Goal: Task Accomplishment & Management: Manage account settings

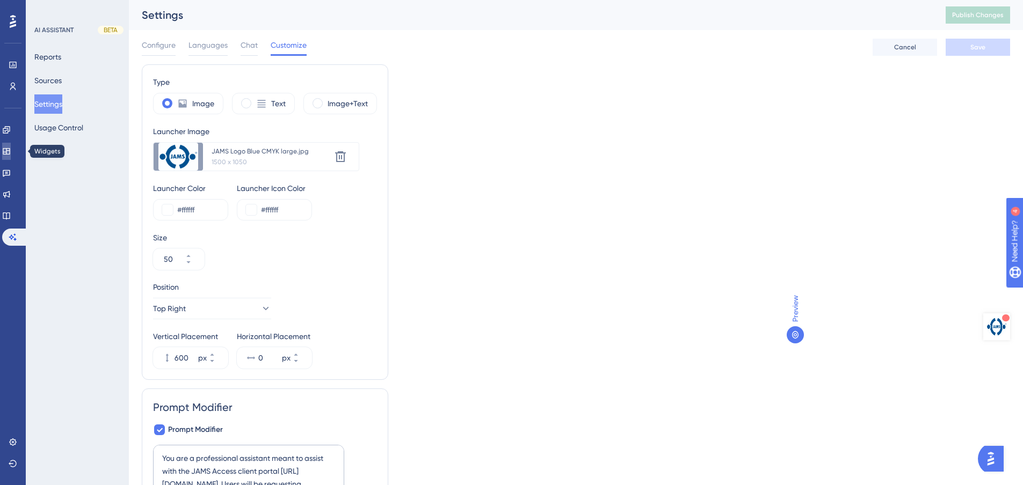
click at [9, 149] on icon at bounding box center [6, 151] width 9 height 9
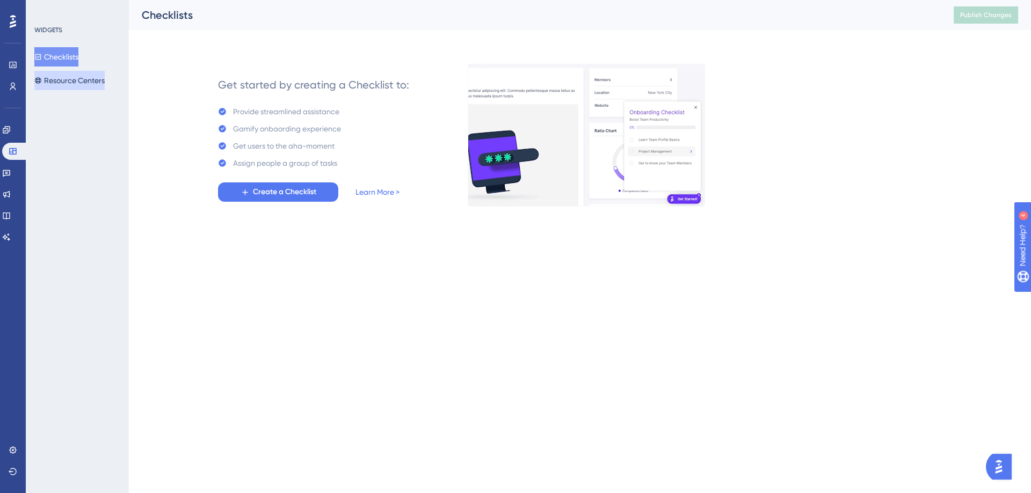
click at [80, 75] on button "Resource Centers" at bounding box center [69, 80] width 70 height 19
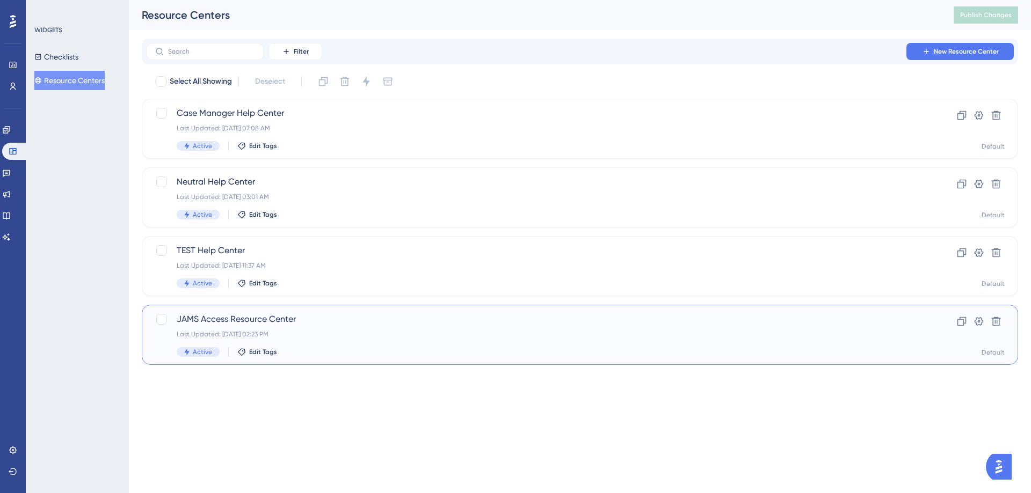
click at [237, 317] on span "JAMS Access Resource Center" at bounding box center [537, 319] width 720 height 13
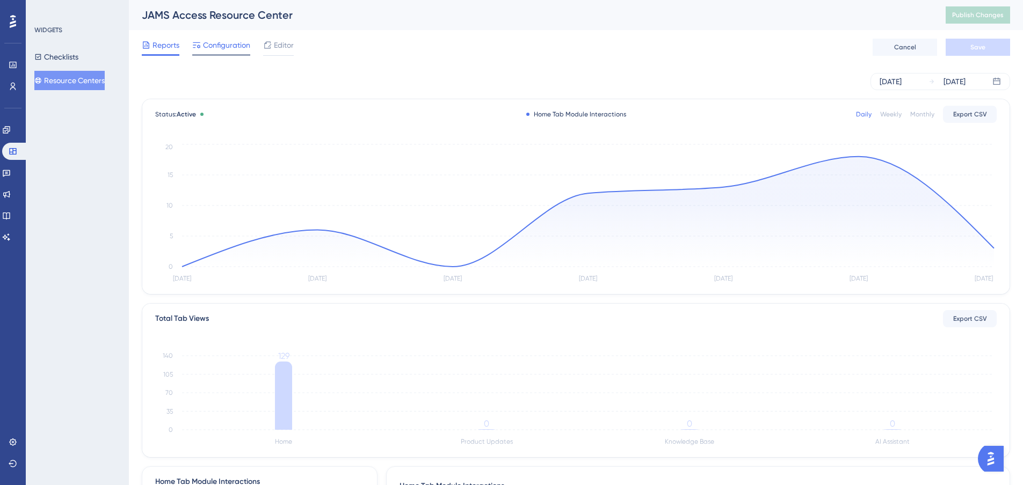
click at [223, 47] on span "Configuration" at bounding box center [226, 45] width 47 height 13
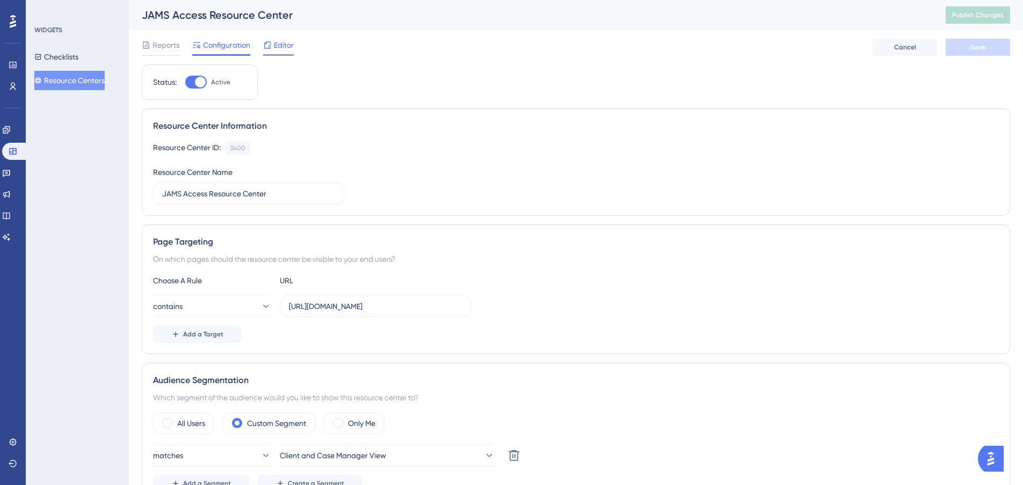
click at [282, 47] on span "Editor" at bounding box center [284, 45] width 20 height 13
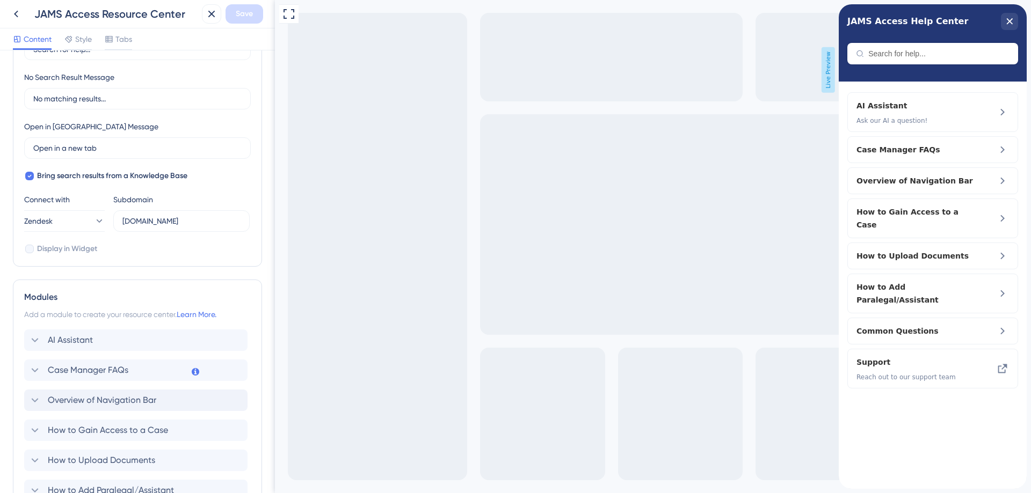
scroll to position [358, 0]
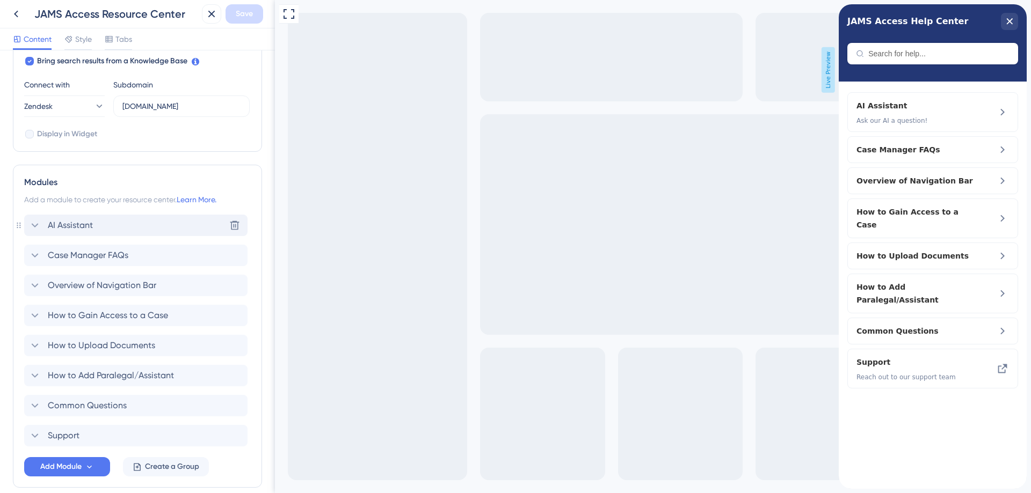
click at [35, 224] on icon at bounding box center [34, 225] width 13 height 13
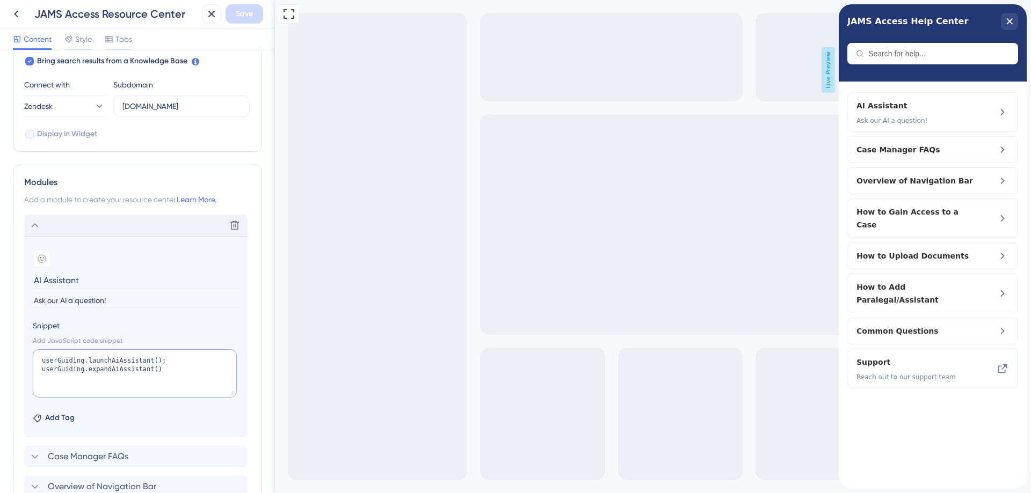
drag, startPoint x: 156, startPoint y: 372, endPoint x: 0, endPoint y: 214, distance: 222.4
click at [0, 217] on div "Resource Center Header Title JAMS Access Help Center 5 JAMS Access Help Center …" at bounding box center [137, 271] width 275 height 443
click at [233, 225] on icon at bounding box center [234, 225] width 9 height 9
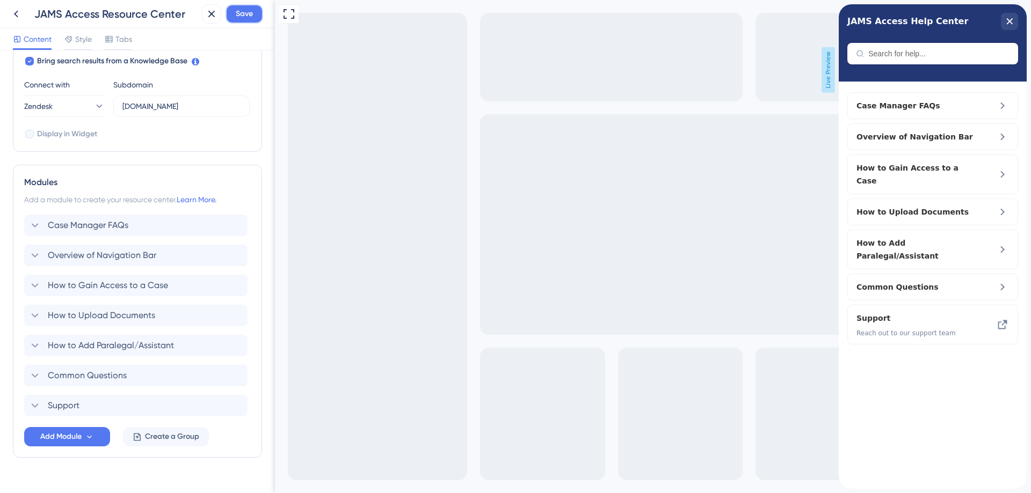
click at [244, 16] on span "Save" at bounding box center [244, 14] width 17 height 13
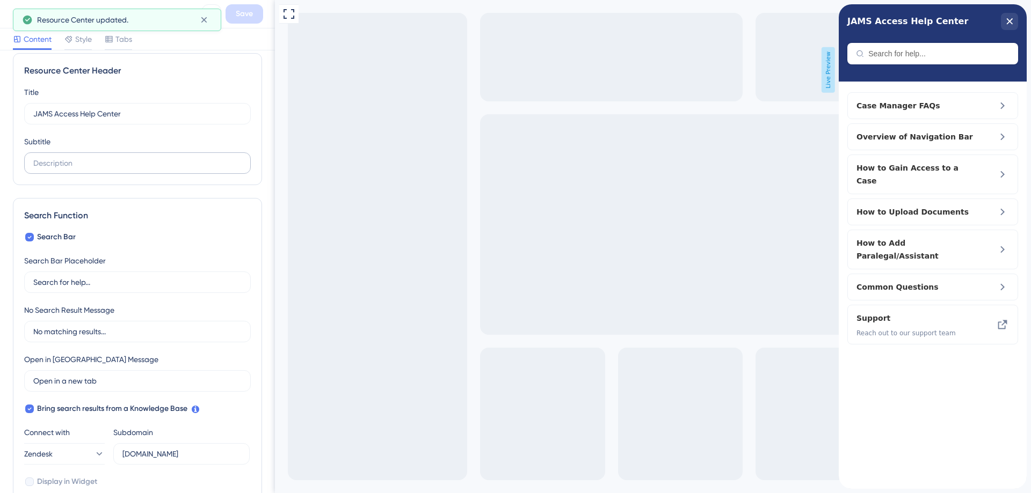
scroll to position [0, 0]
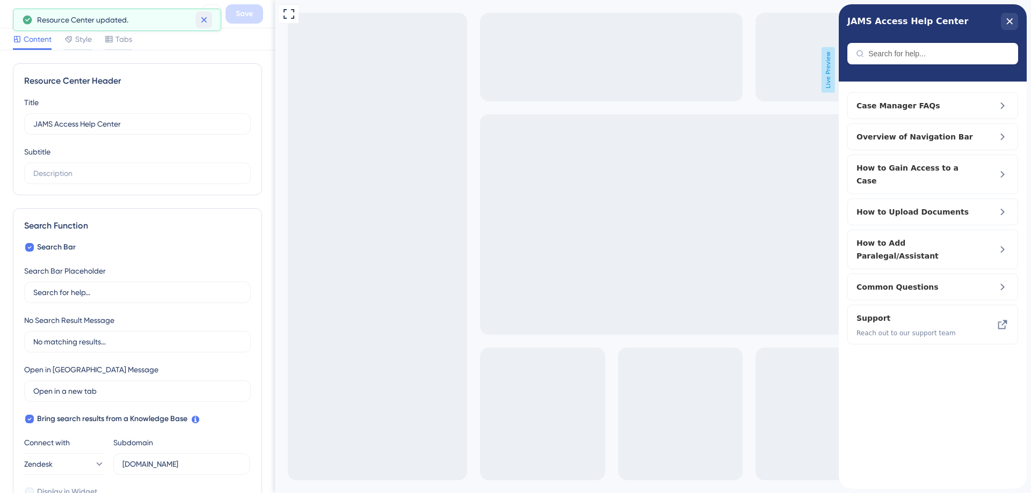
click at [204, 17] on icon at bounding box center [204, 19] width 11 height 11
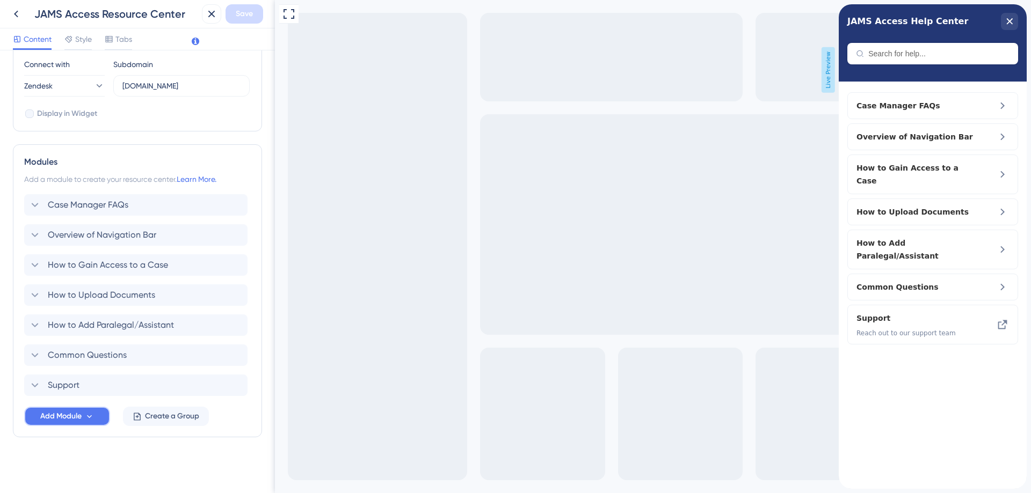
click at [66, 417] on span "Add Module" at bounding box center [60, 416] width 41 height 13
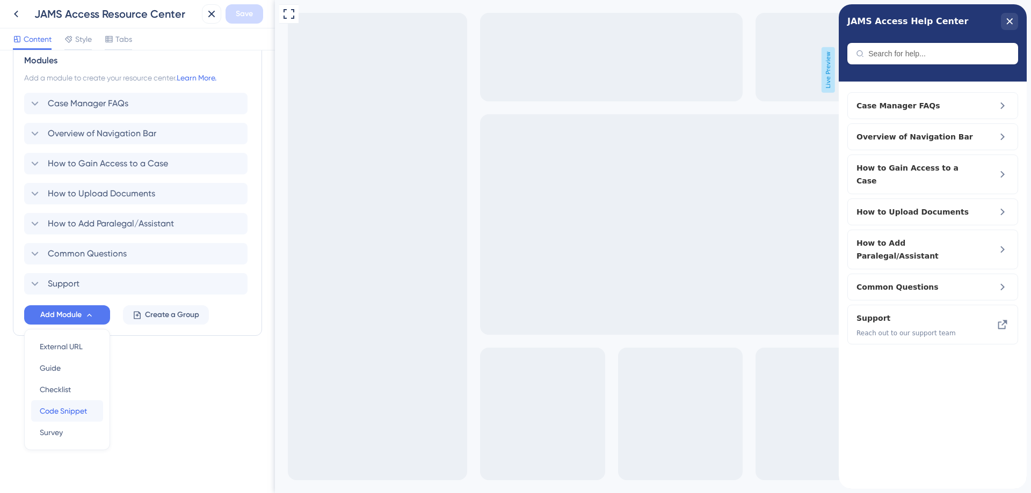
click at [67, 412] on span "Code Snippet" at bounding box center [63, 411] width 47 height 13
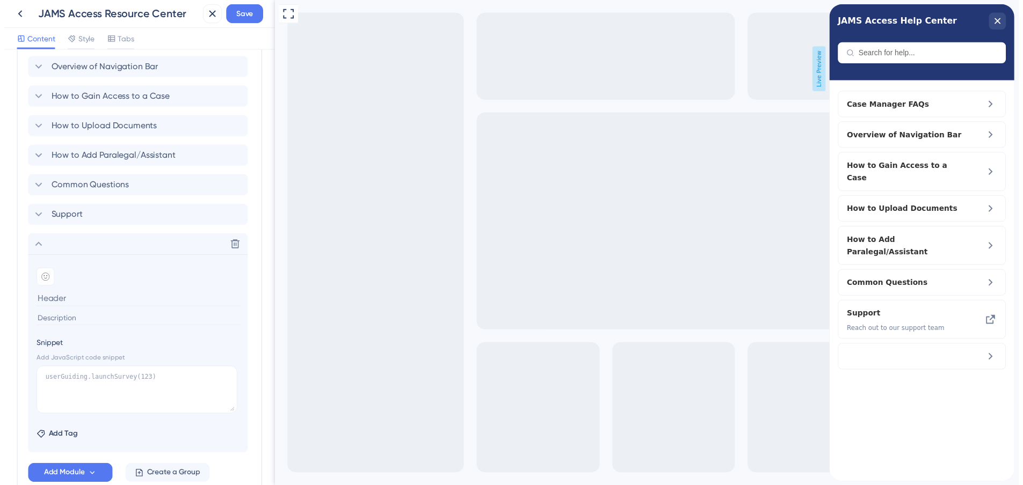
scroll to position [610, 0]
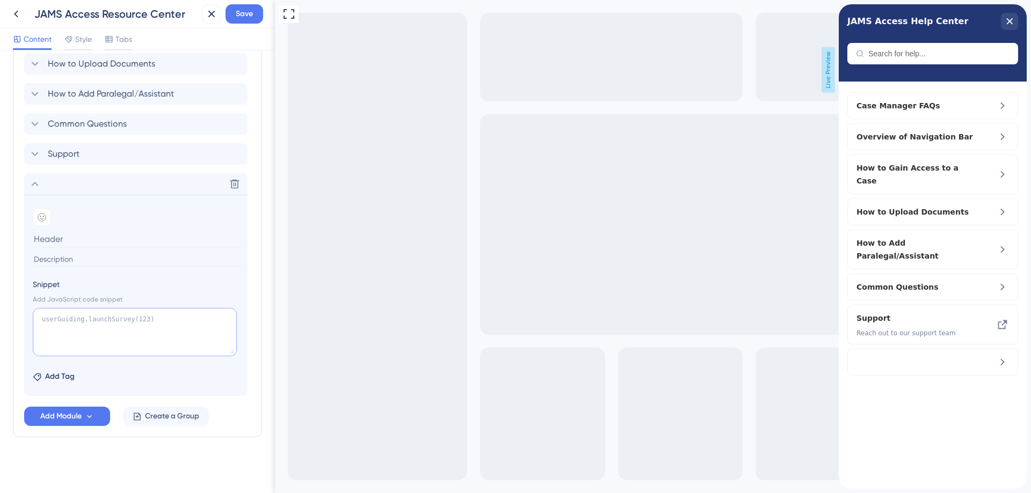
click at [82, 326] on textarea at bounding box center [135, 332] width 204 height 48
paste textarea "userGuiding.launchAiAssistant(); userGuiding.expandAiAssistant()"
type textarea "userGuiding.launchAiAssistant(); userGuiding.expandAiAssistant()"
click at [55, 237] on input at bounding box center [137, 239] width 208 height 17
type input "JAMS Assist"
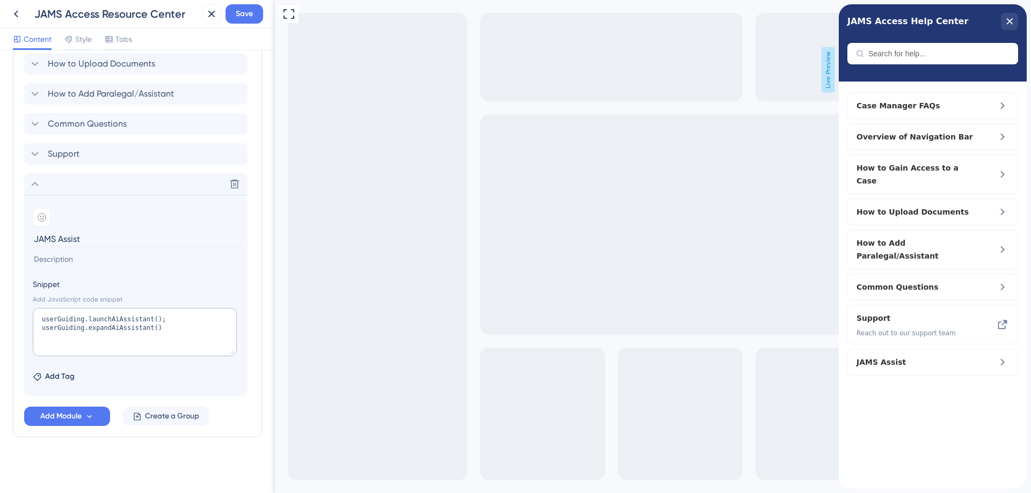
click at [72, 260] on input at bounding box center [137, 259] width 208 height 14
type input "Ask our AI a question!"
click at [239, 14] on span "Save" at bounding box center [244, 14] width 17 height 13
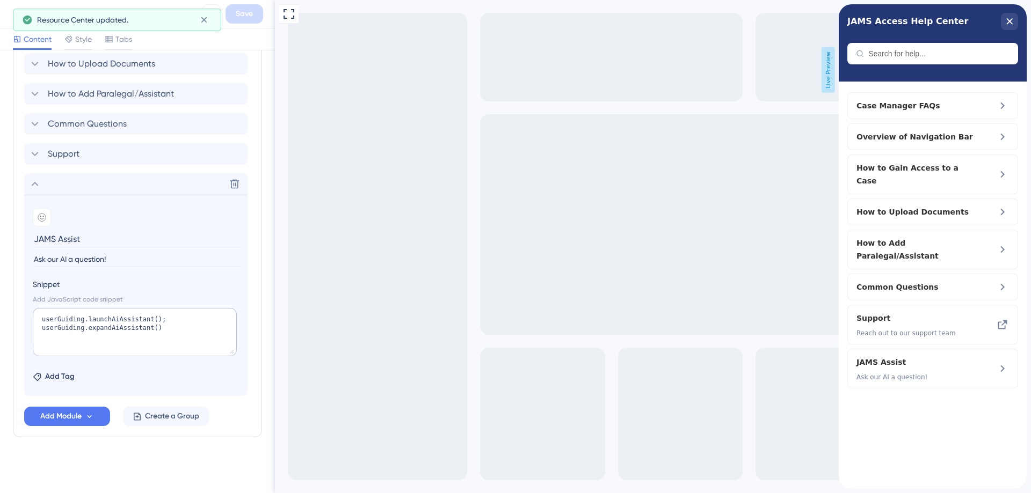
drag, startPoint x: 1007, startPoint y: 13, endPoint x: 890, endPoint y: 60, distance: 126.0
click at [1007, 14] on div "close resource center" at bounding box center [1009, 21] width 17 height 17
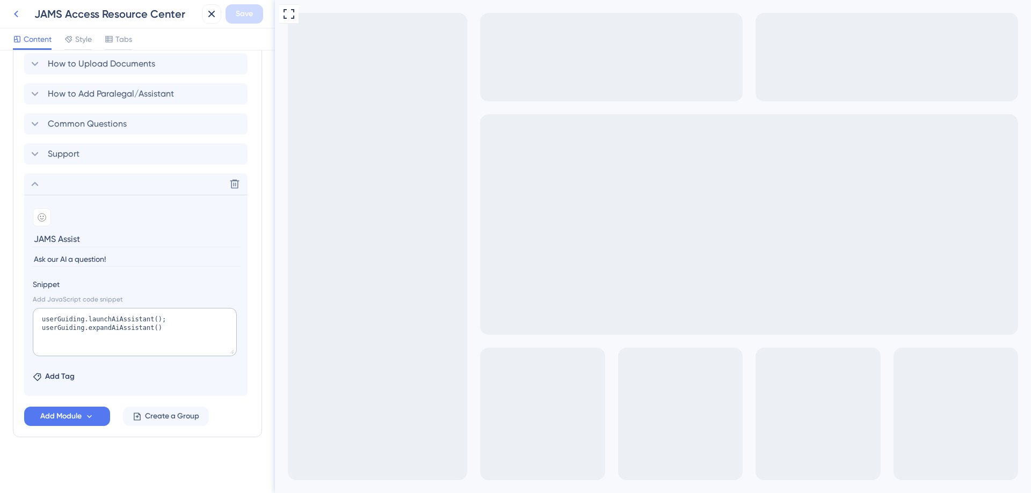
click at [14, 12] on icon at bounding box center [16, 14] width 13 height 13
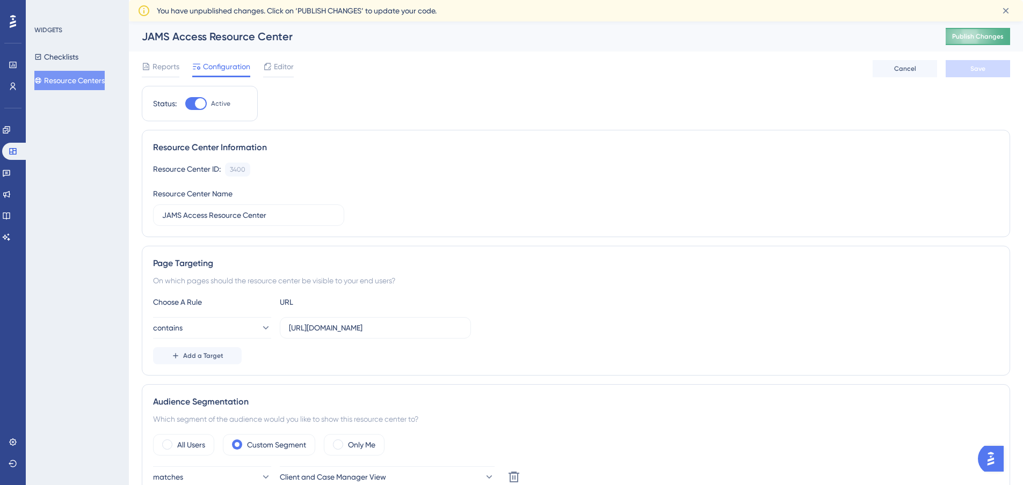
click at [962, 39] on span "Publish Changes" at bounding box center [978, 36] width 52 height 9
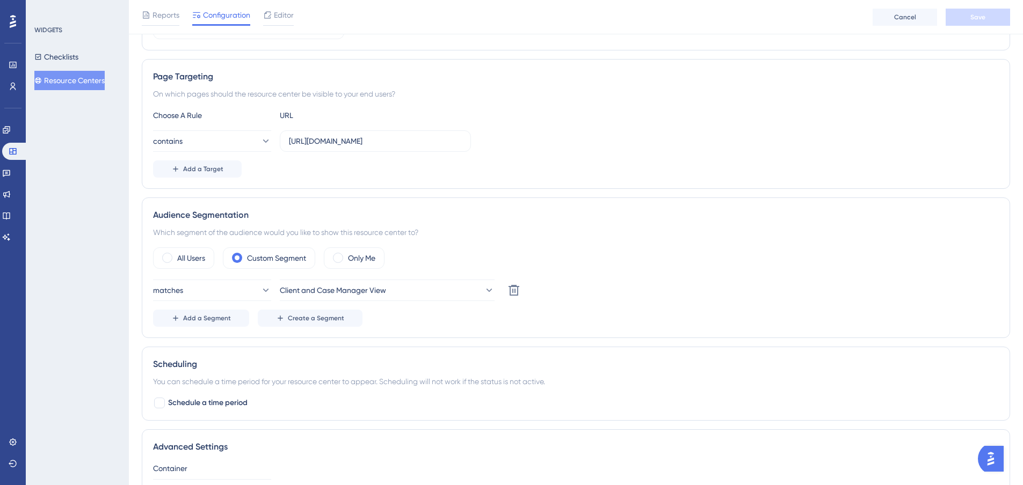
scroll to position [179, 0]
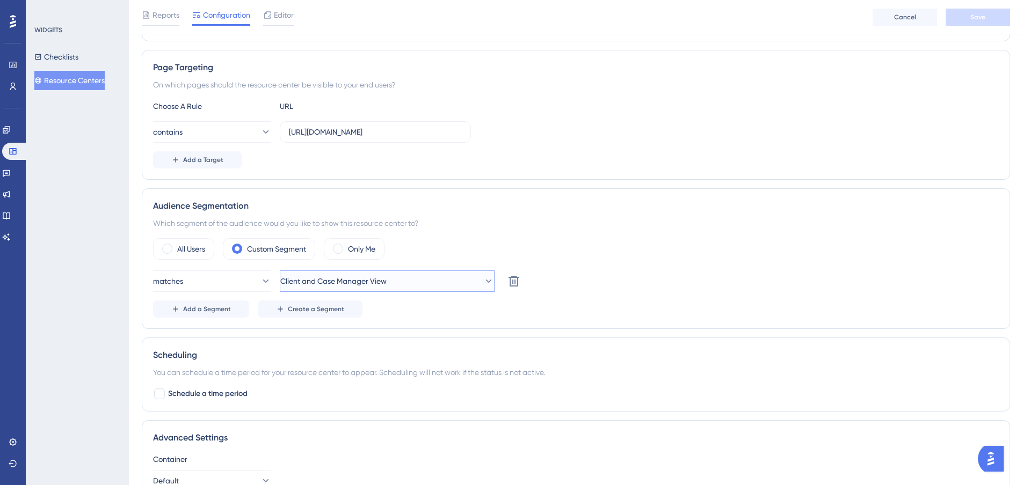
click at [359, 281] on span "Client and Case Manager View" at bounding box center [333, 281] width 106 height 13
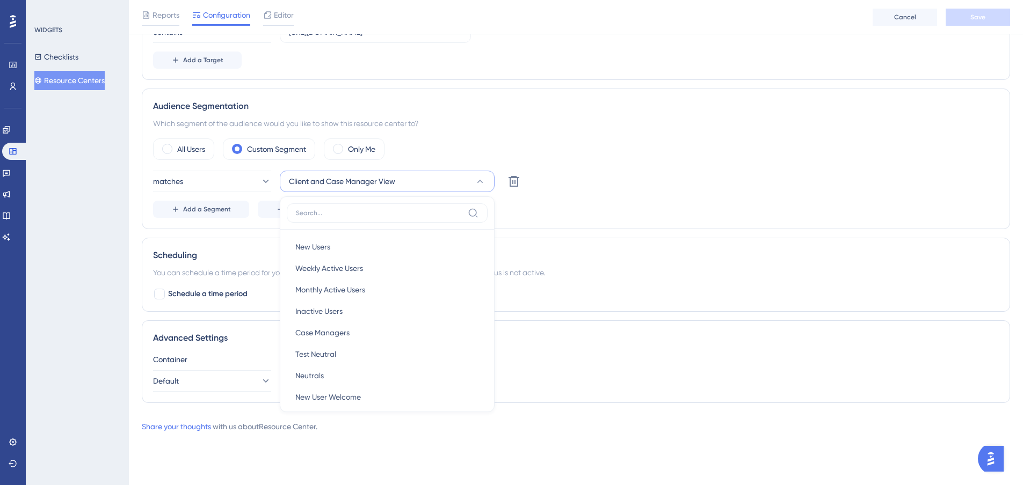
scroll to position [0, 0]
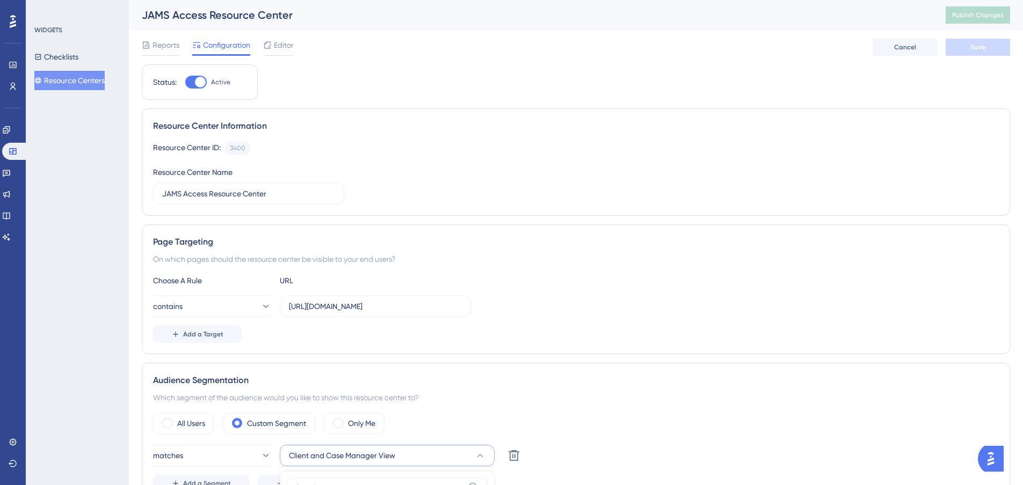
click at [713, 208] on div "Resource Center Information Resource Center ID: 3400 Copy Resource Center Name …" at bounding box center [576, 161] width 868 height 107
click at [282, 50] on span "Editor" at bounding box center [284, 45] width 20 height 13
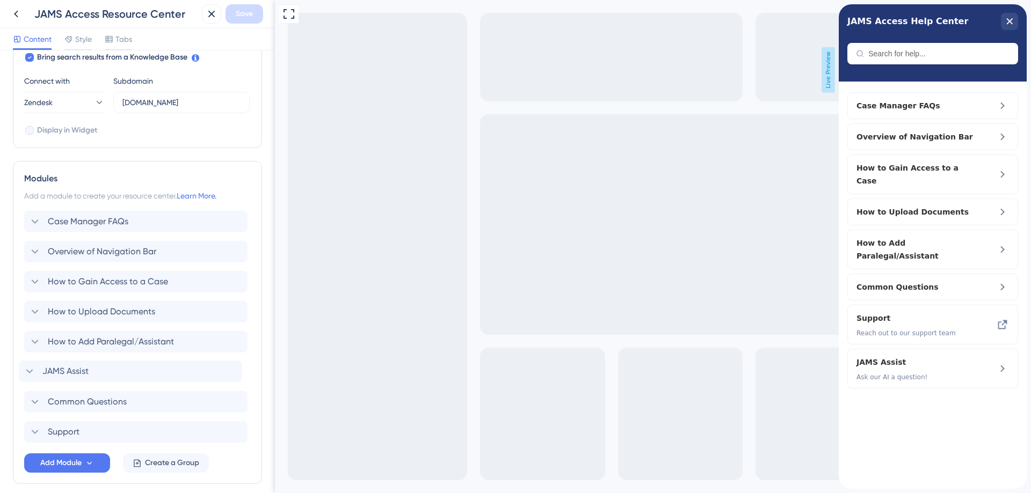
scroll to position [362, 0]
drag, startPoint x: 99, startPoint y: 430, endPoint x: 104, endPoint y: 221, distance: 209.9
click at [104, 221] on div "Case Manager FAQs Overview of Navigation Bar How to Gain Access to a Case How t…" at bounding box center [137, 327] width 227 height 232
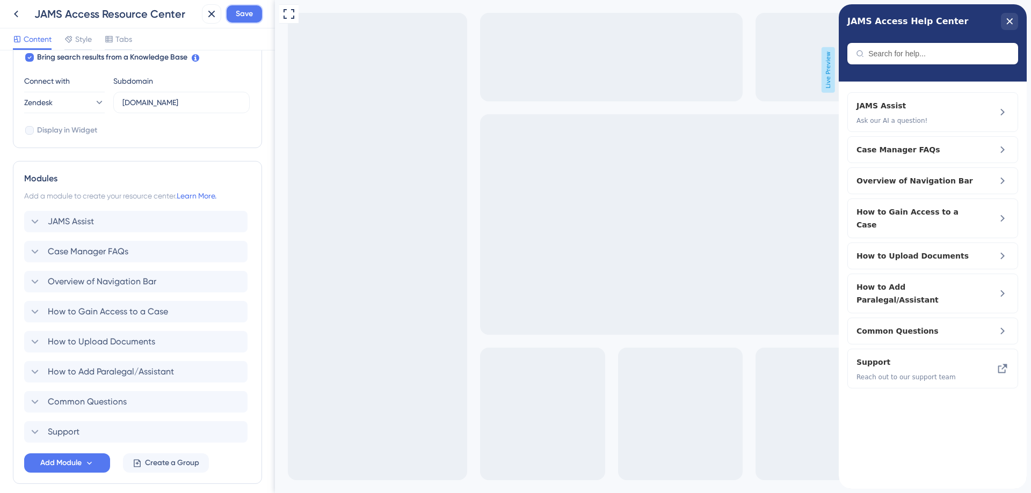
click at [252, 11] on span "Save" at bounding box center [244, 14] width 17 height 13
click at [1010, 16] on div "close resource center" at bounding box center [1009, 21] width 17 height 17
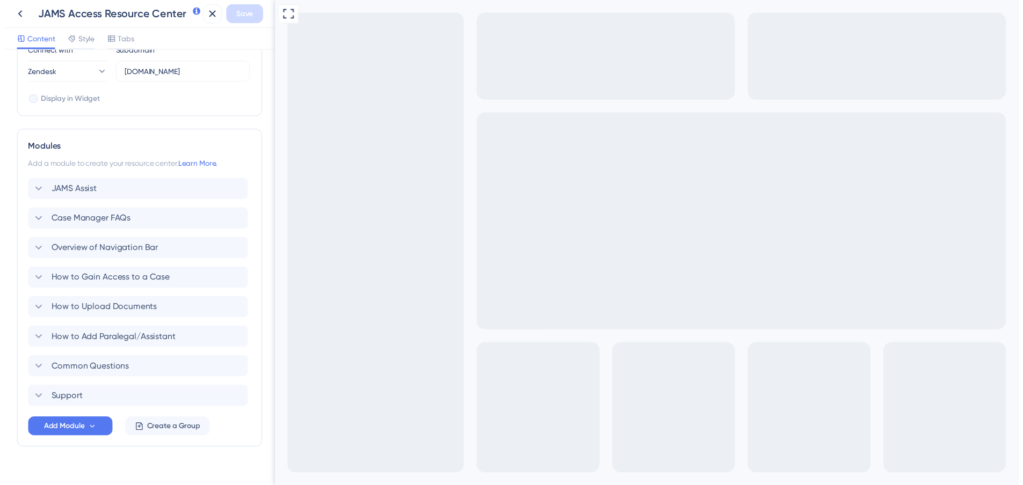
scroll to position [408, 0]
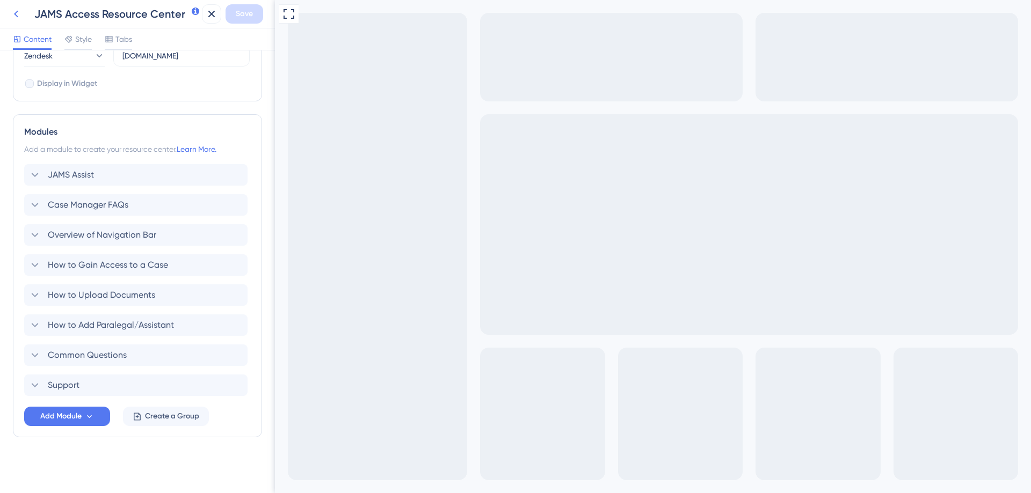
click at [19, 11] on icon at bounding box center [16, 14] width 13 height 13
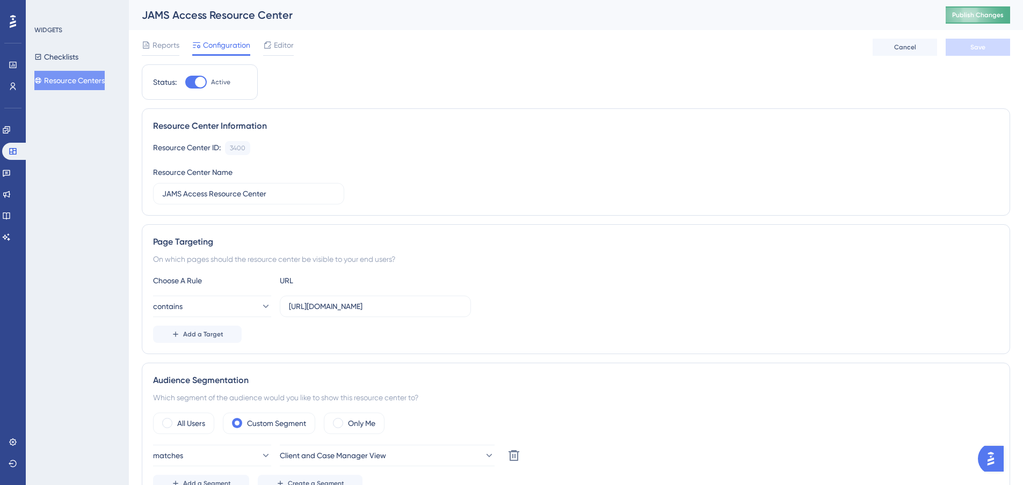
click at [974, 17] on span "Publish Changes" at bounding box center [978, 15] width 52 height 9
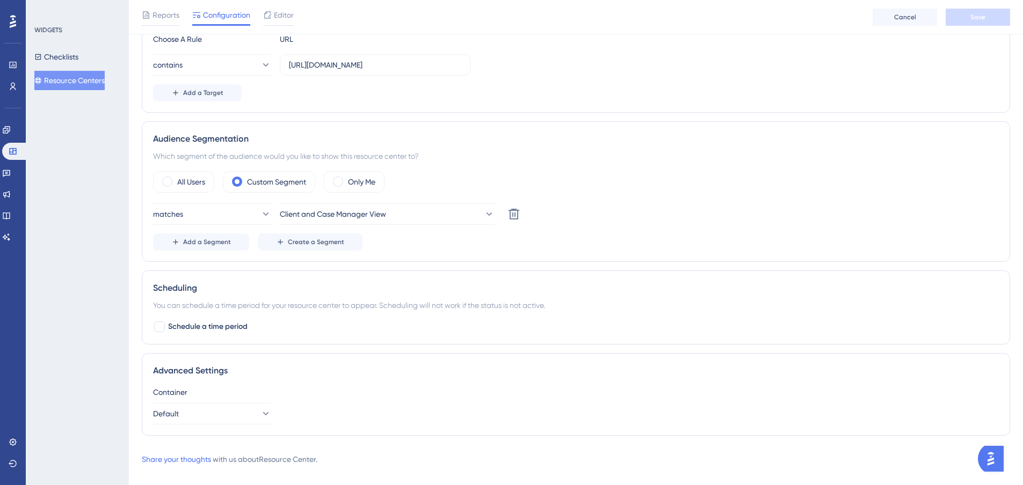
scroll to position [257, 0]
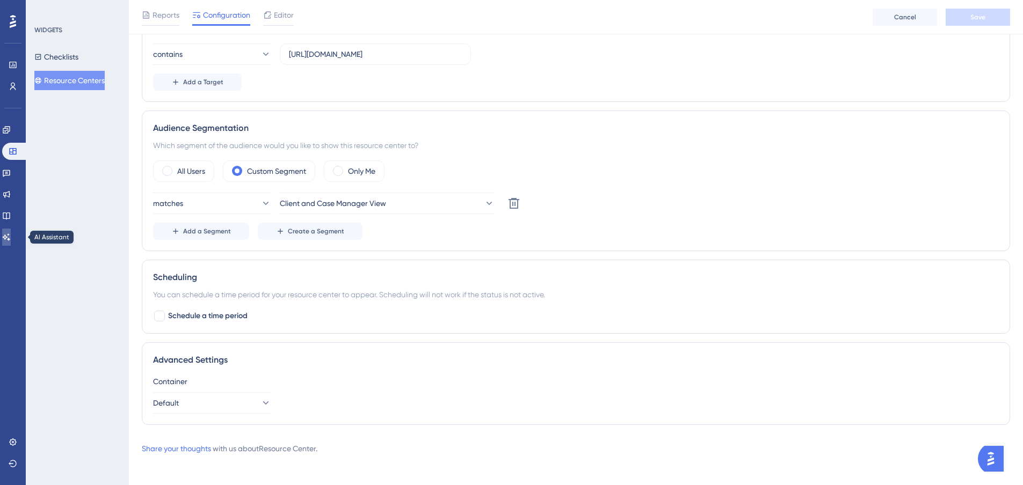
click at [11, 235] on icon at bounding box center [6, 237] width 9 height 9
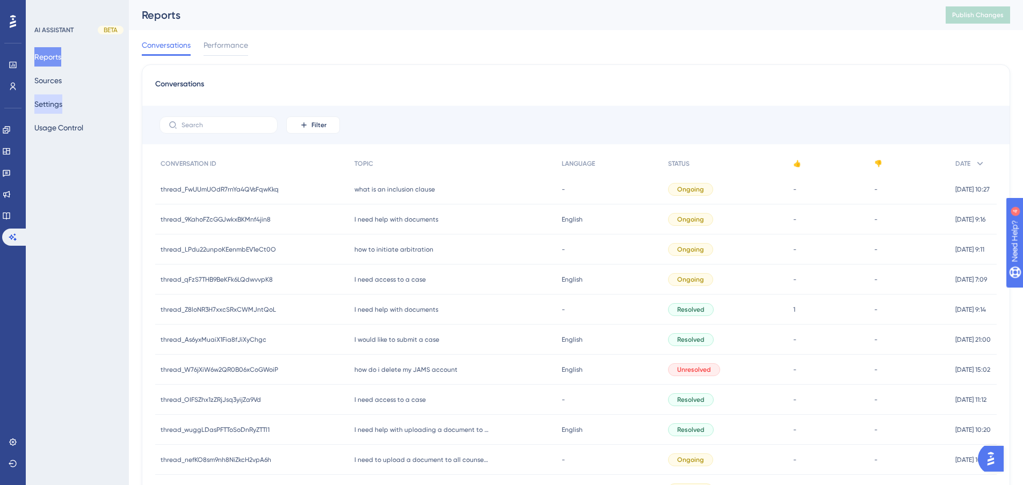
click at [62, 105] on button "Settings" at bounding box center [48, 103] width 28 height 19
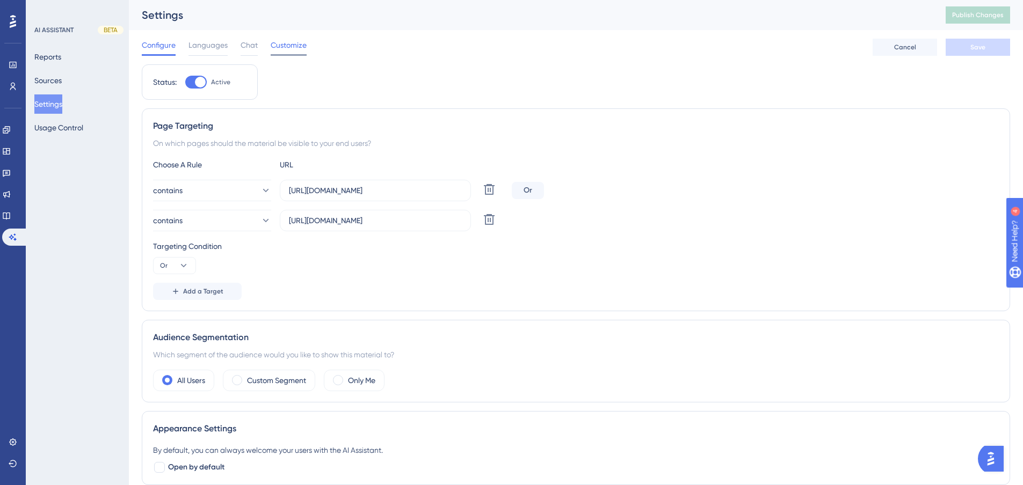
click at [278, 46] on span "Customize" at bounding box center [289, 45] width 36 height 13
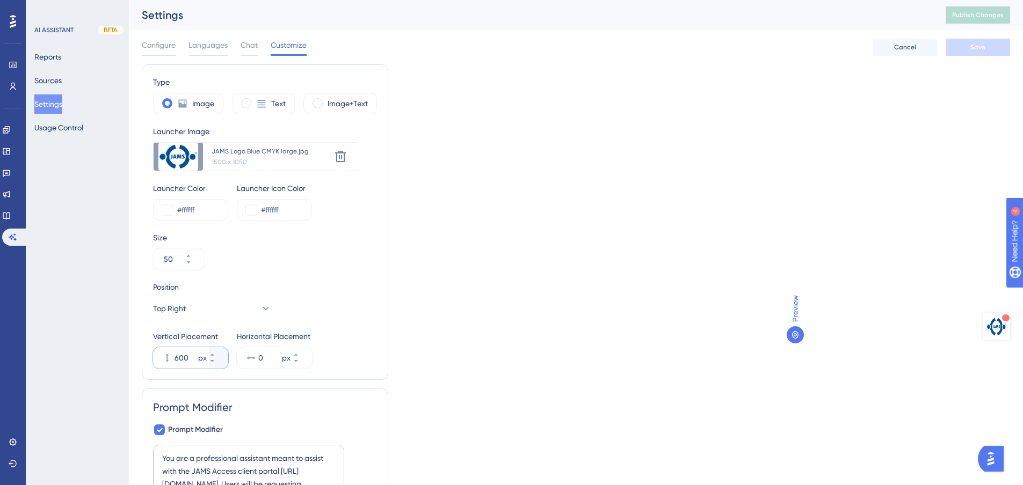
click at [182, 355] on input "600" at bounding box center [184, 358] width 21 height 13
click at [187, 359] on input "600" at bounding box center [184, 358] width 21 height 13
drag, startPoint x: 187, startPoint y: 359, endPoint x: 156, endPoint y: 351, distance: 32.2
click at [156, 351] on div "600 px" at bounding box center [181, 357] width 56 height 21
